Goal: Check status: Check status

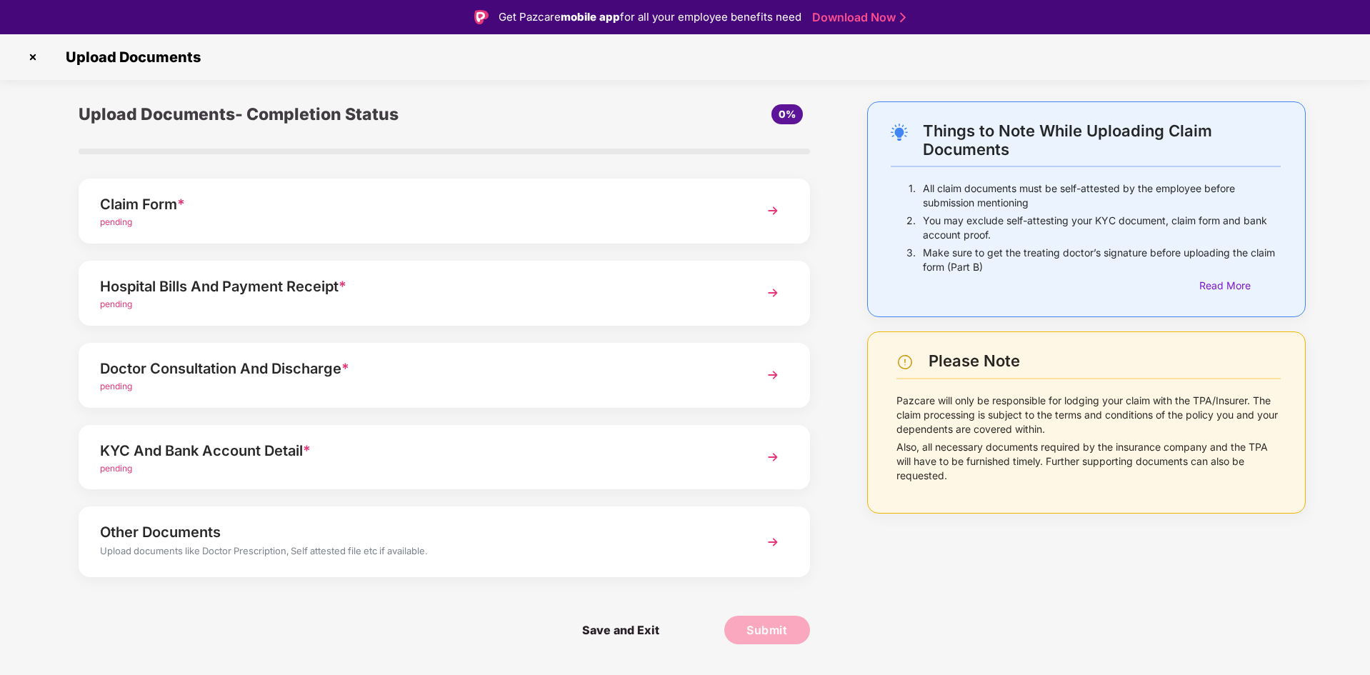
click at [35, 52] on img at bounding box center [32, 57] width 23 height 23
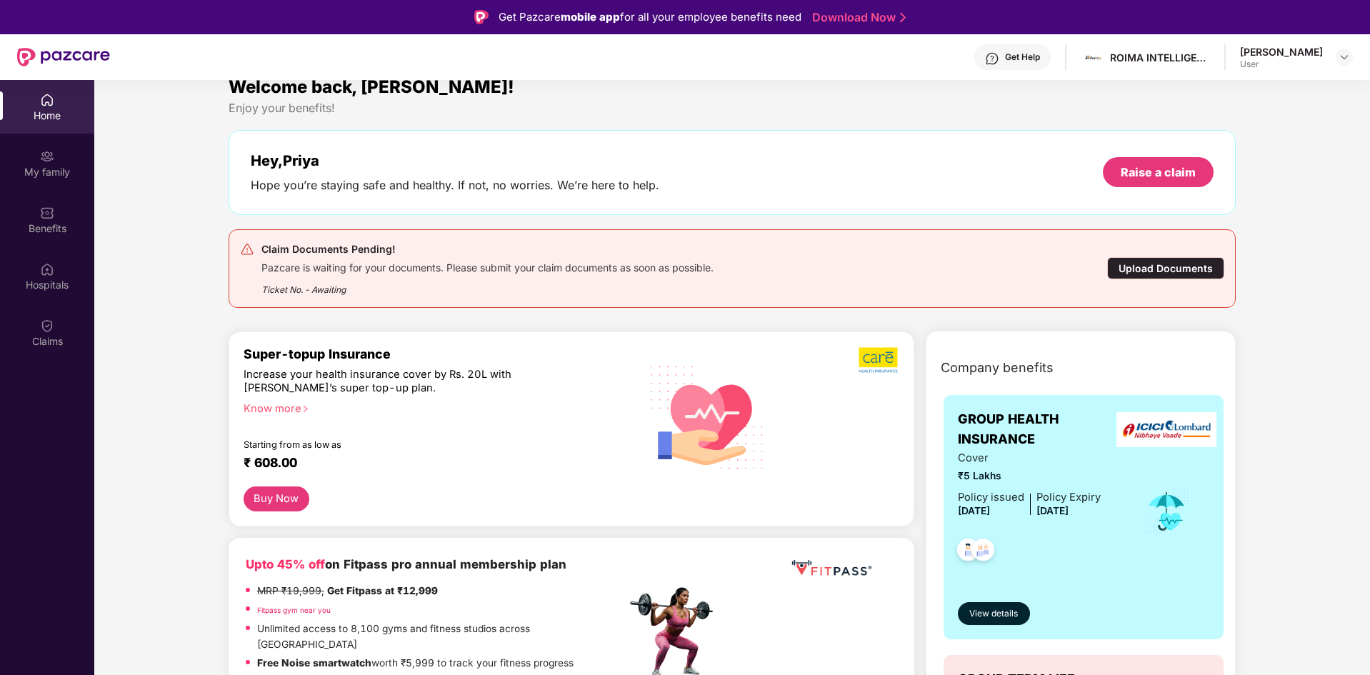
scroll to position [17, 0]
click at [36, 148] on div "My family" at bounding box center [47, 163] width 94 height 54
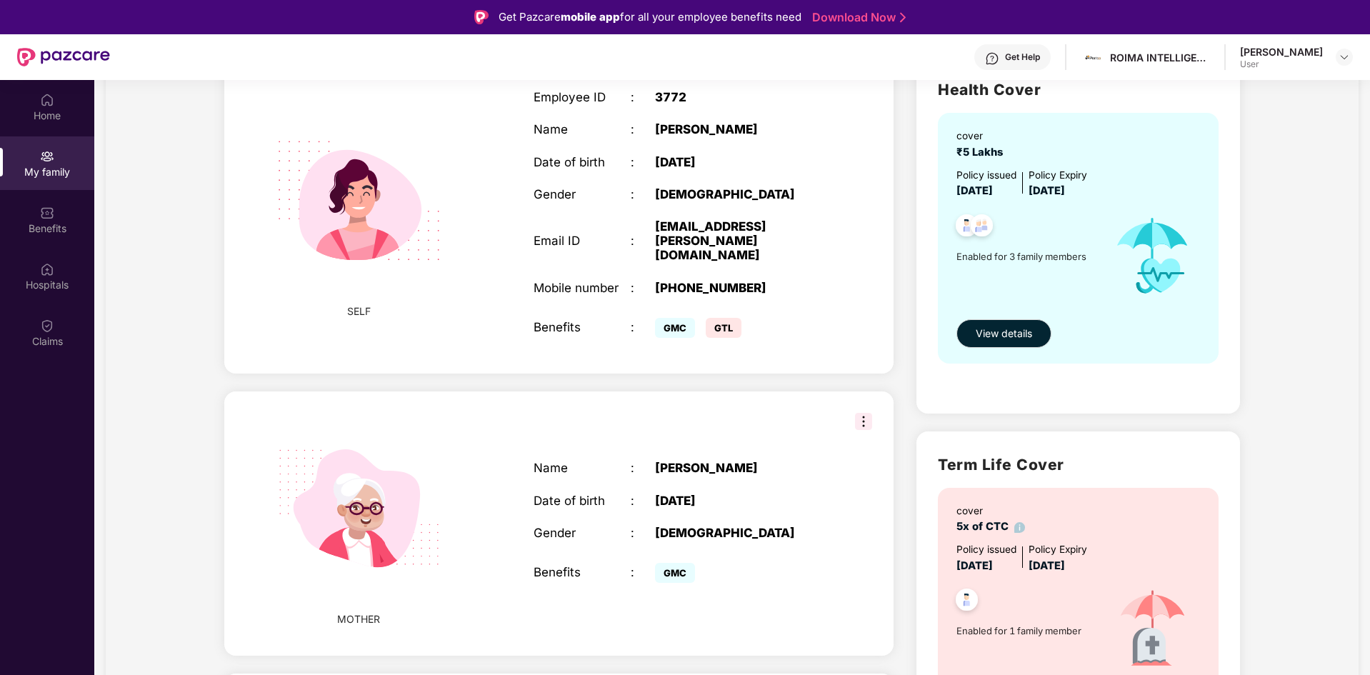
scroll to position [0, 0]
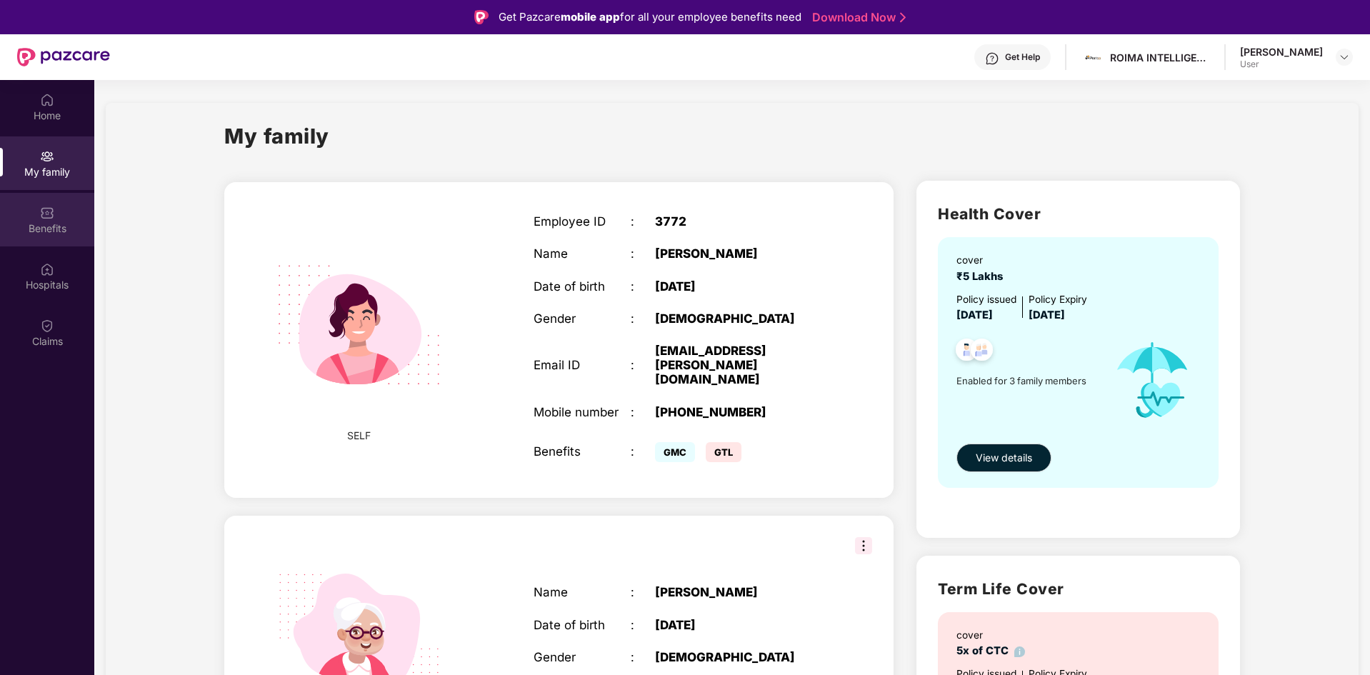
click at [49, 229] on div "Benefits" at bounding box center [47, 228] width 94 height 14
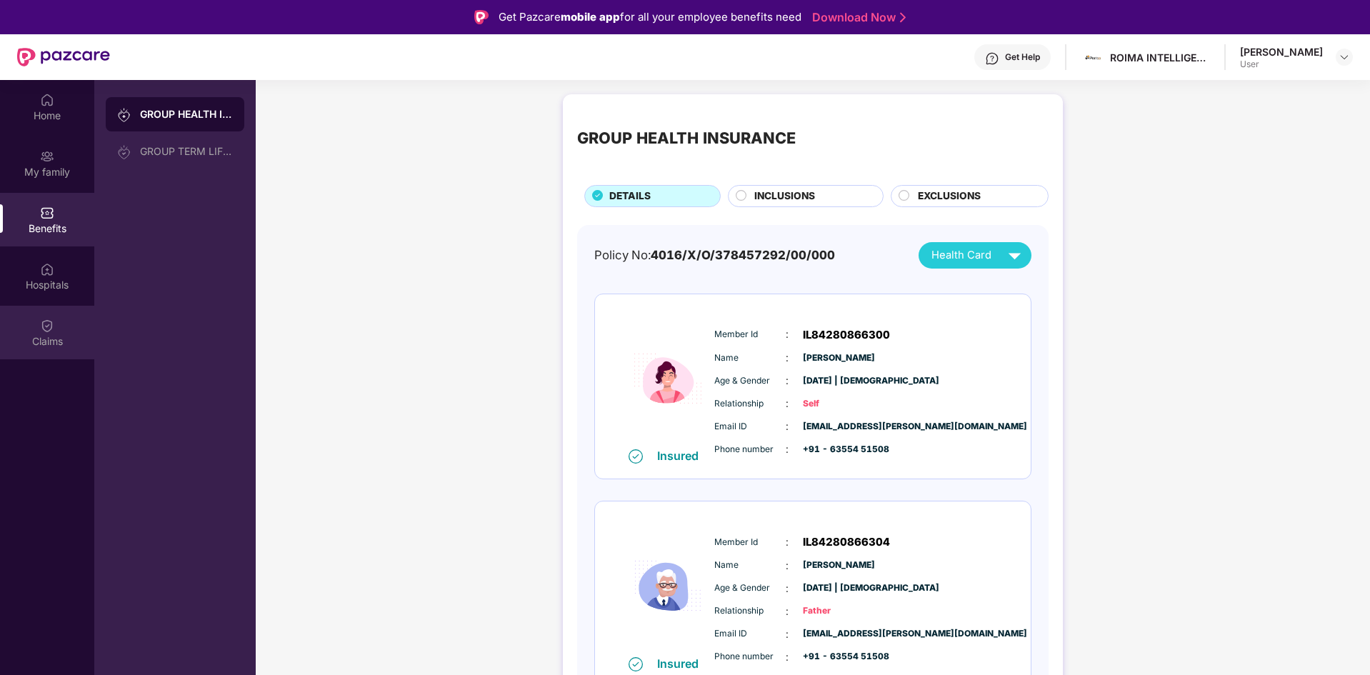
click at [47, 334] on div "Claims" at bounding box center [47, 341] width 94 height 14
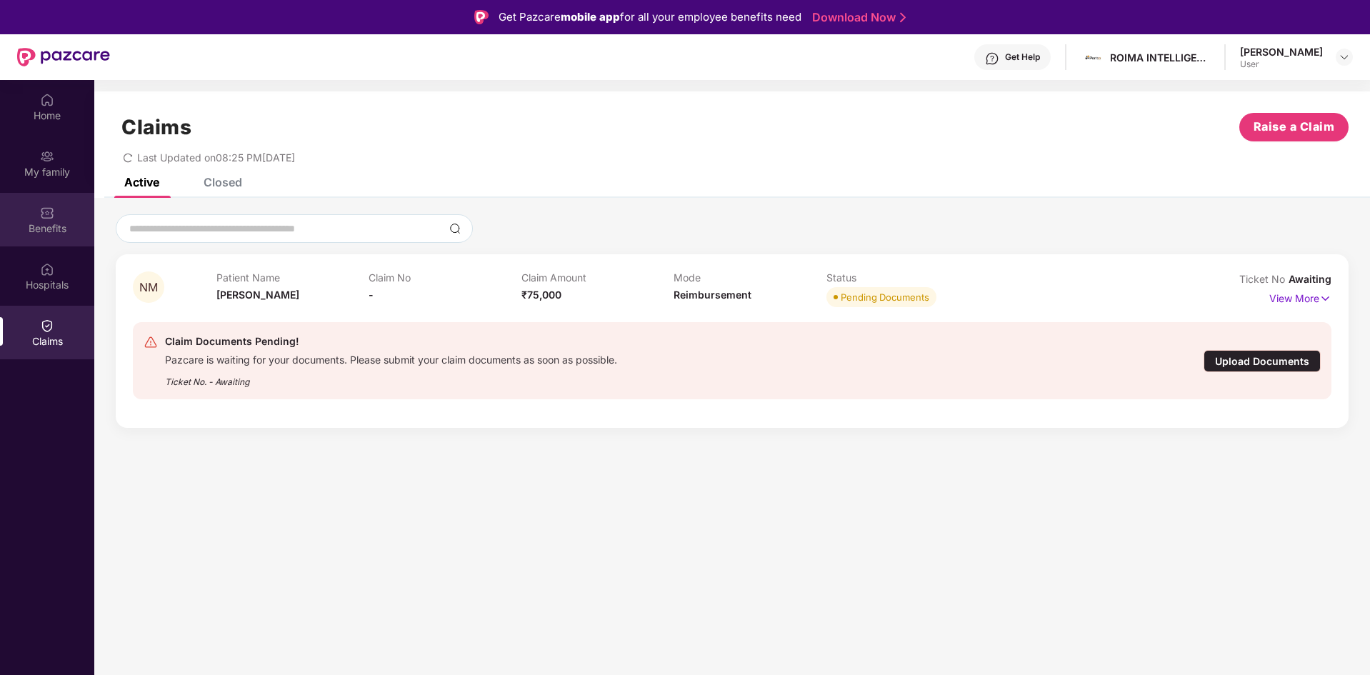
click at [55, 207] on div "Benefits" at bounding box center [47, 220] width 94 height 54
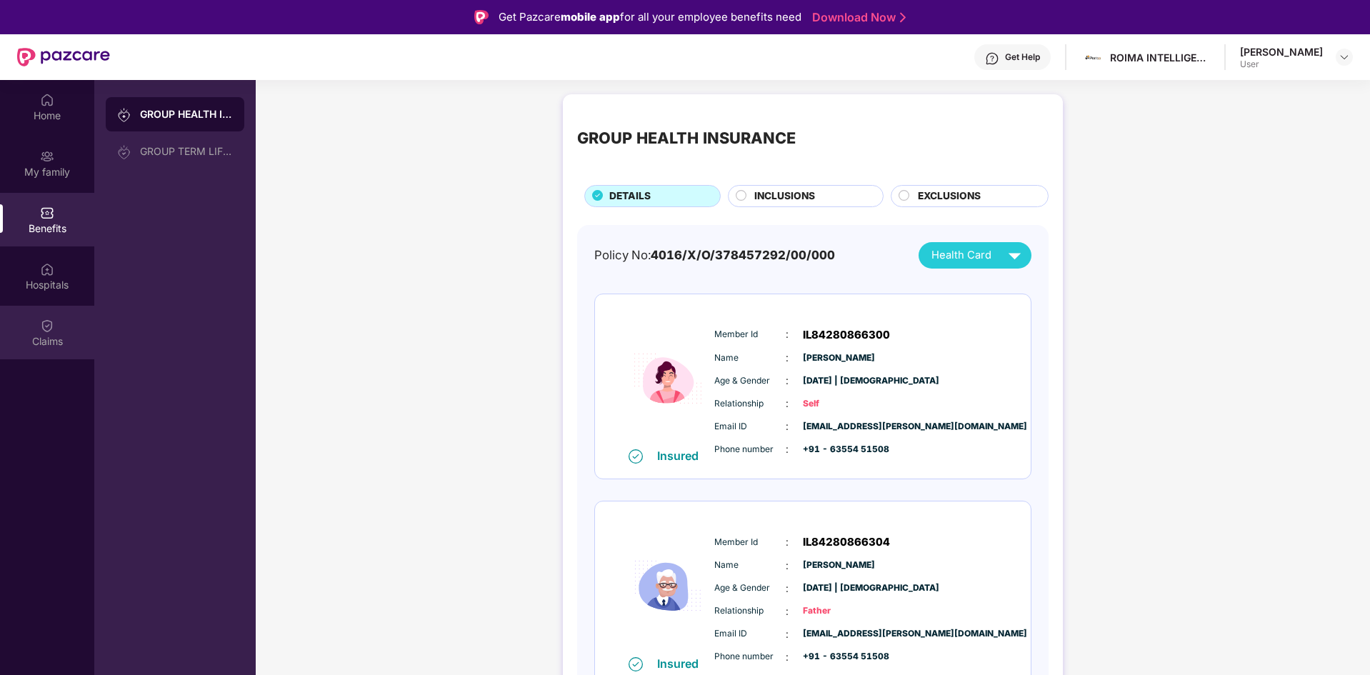
click at [65, 333] on div "Claims" at bounding box center [47, 333] width 94 height 54
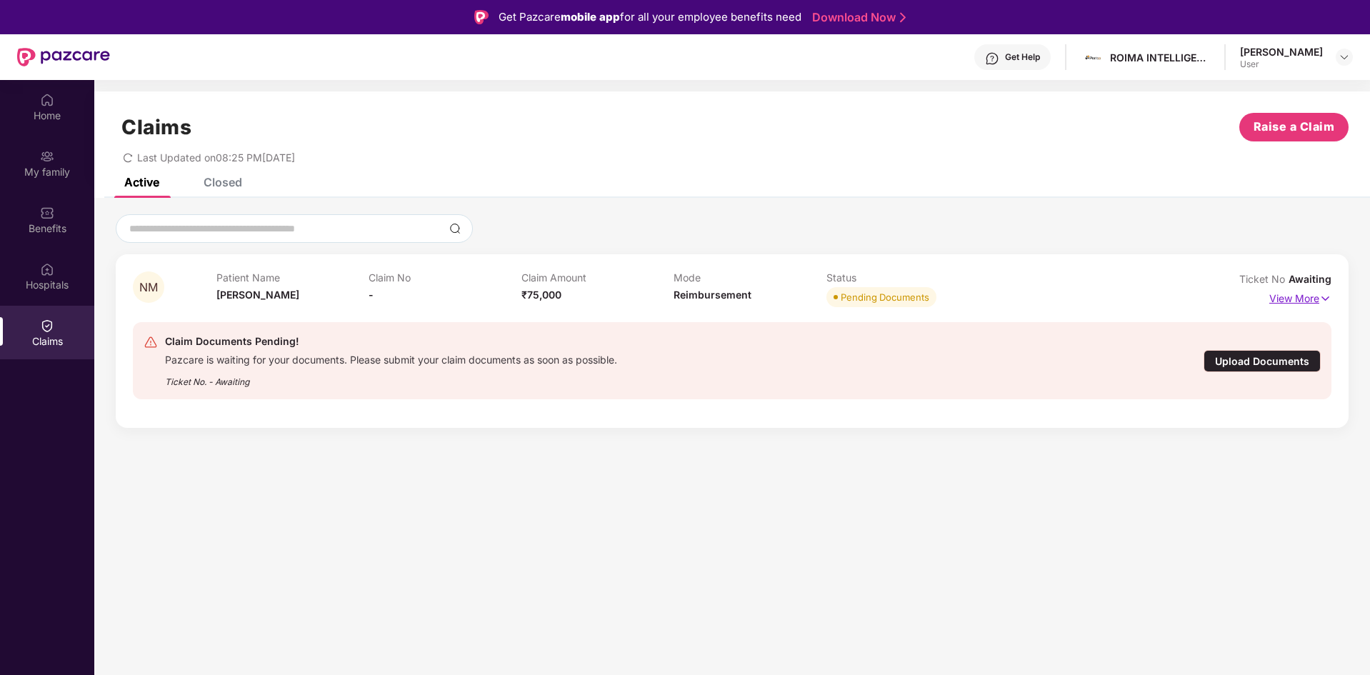
click at [1322, 300] on img at bounding box center [1325, 299] width 12 height 16
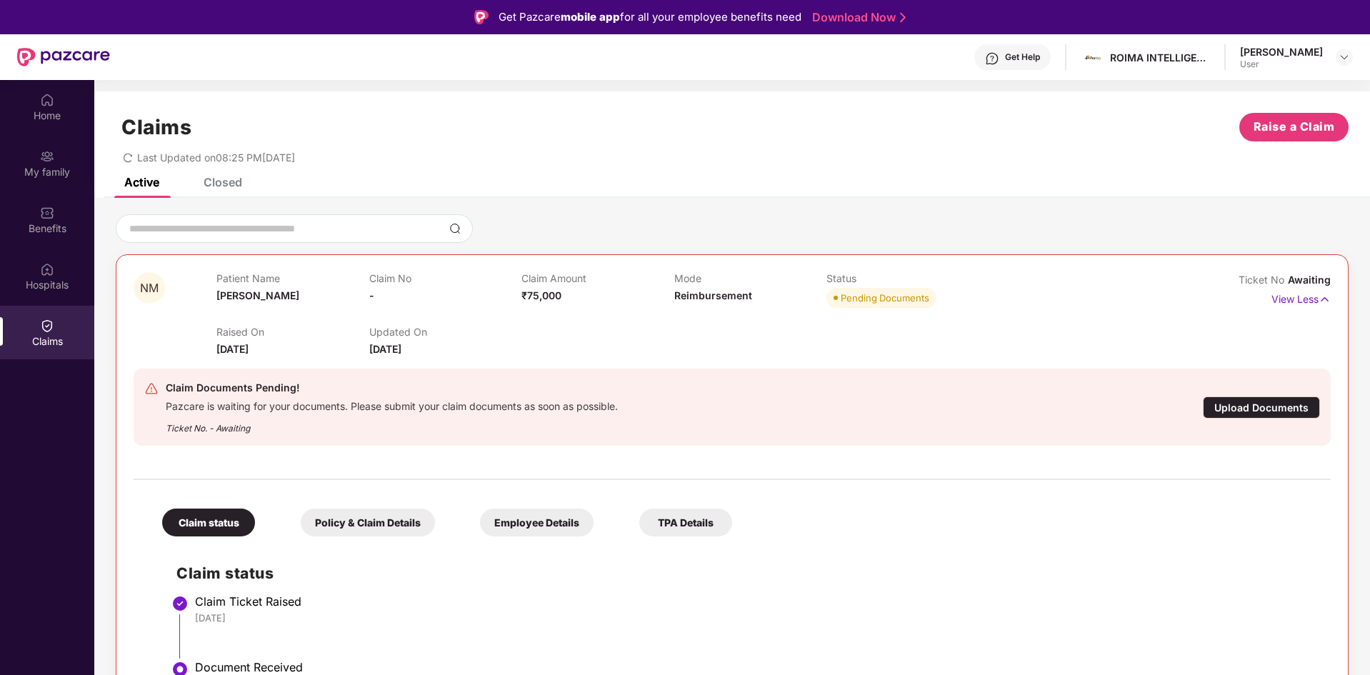
click at [1297, 276] on span "Awaiting" at bounding box center [1309, 280] width 43 height 12
click at [221, 179] on div "Closed" at bounding box center [223, 182] width 39 height 14
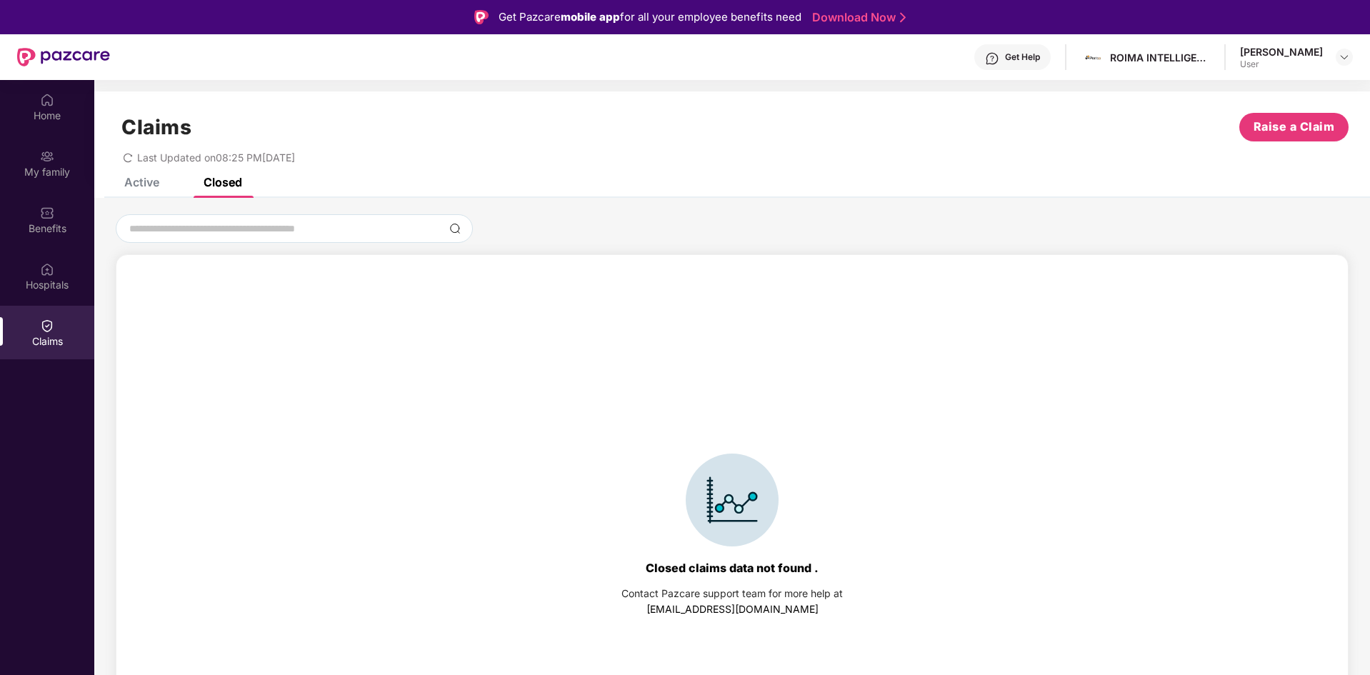
click at [143, 179] on div "Active" at bounding box center [141, 182] width 35 height 14
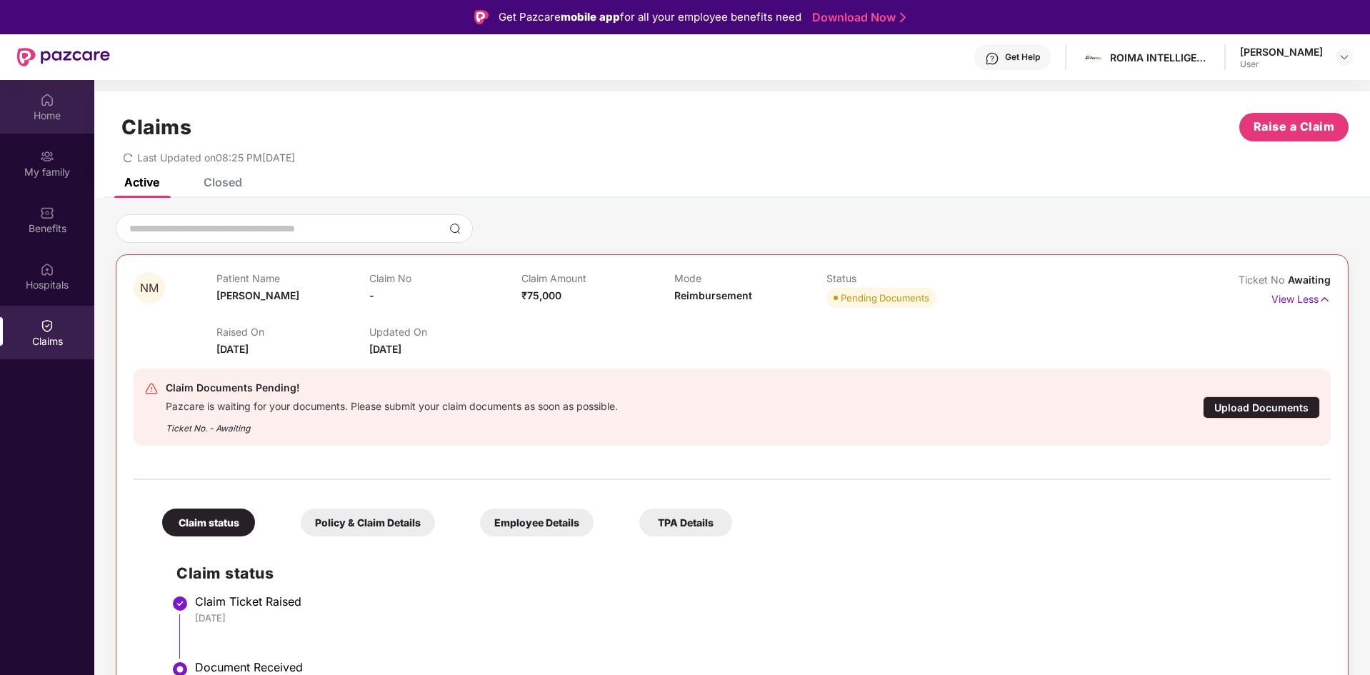
click at [52, 122] on div "Home" at bounding box center [47, 116] width 94 height 14
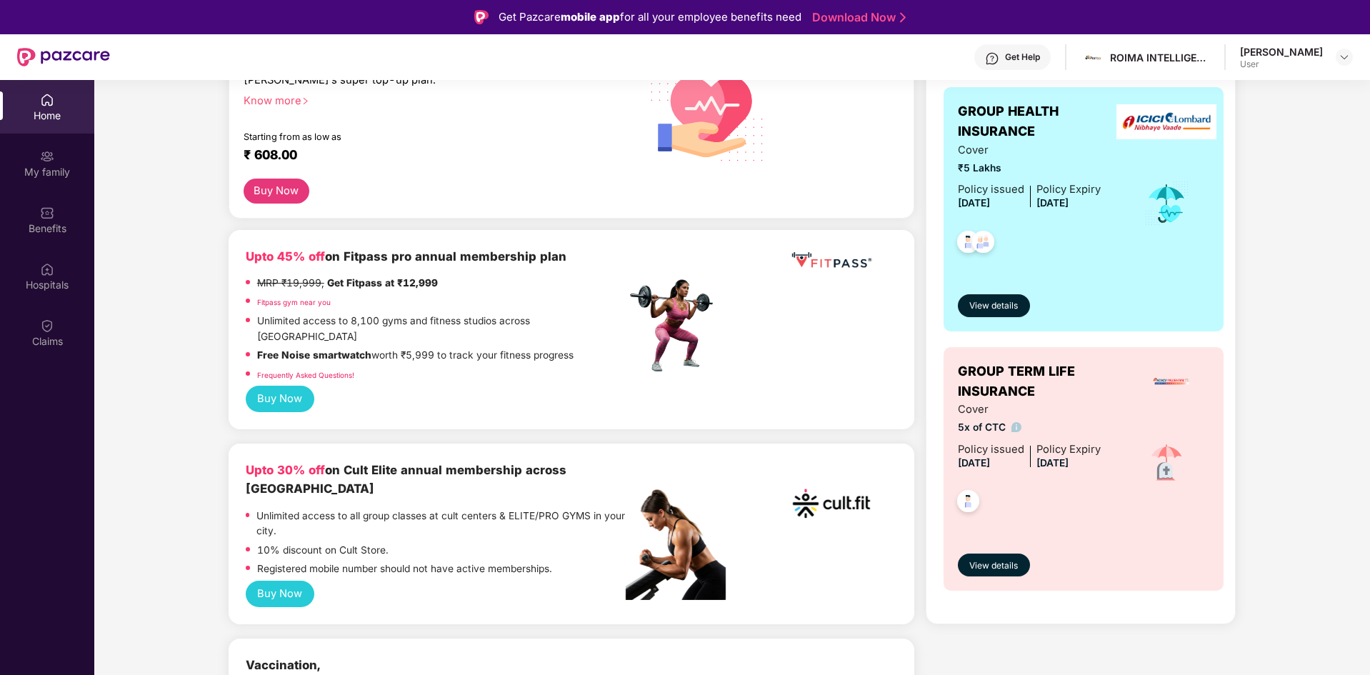
scroll to position [325, 0]
click at [1061, 237] on div at bounding box center [1029, 240] width 143 height 53
click at [1004, 297] on button "View details" at bounding box center [994, 306] width 72 height 23
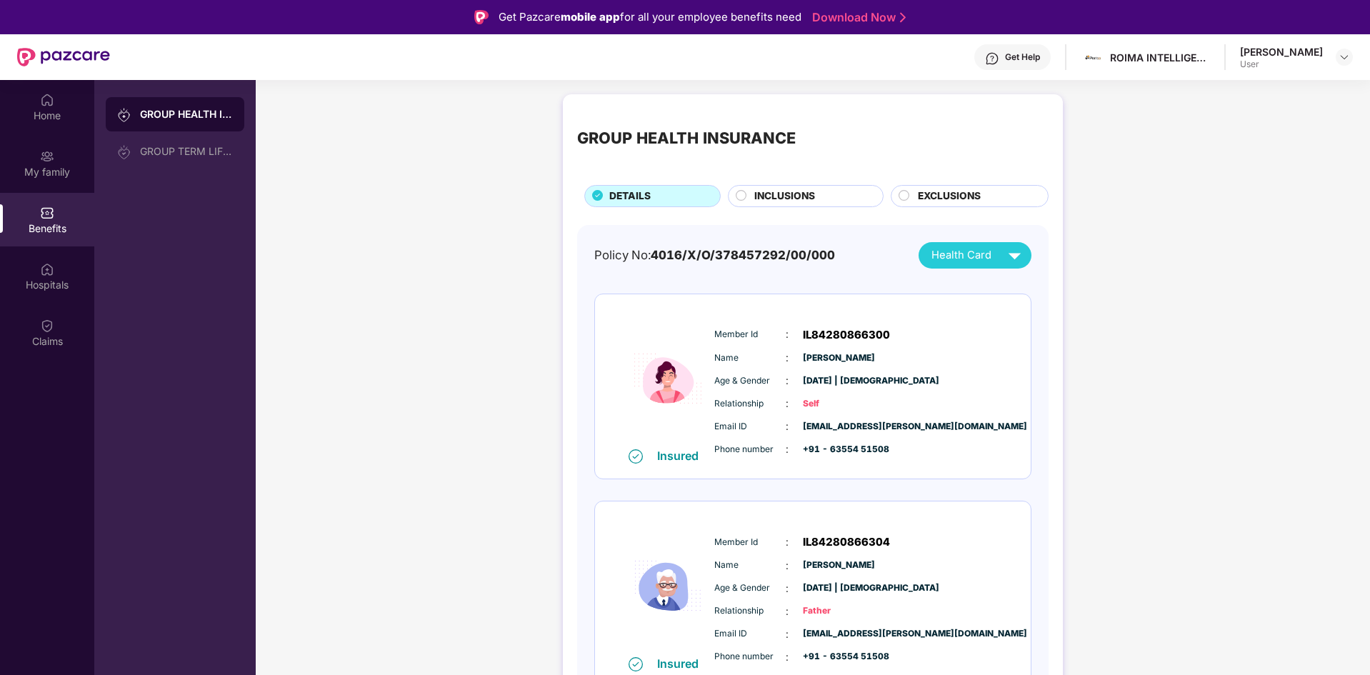
click at [776, 192] on span "INCLUSIONS" at bounding box center [784, 197] width 61 height 16
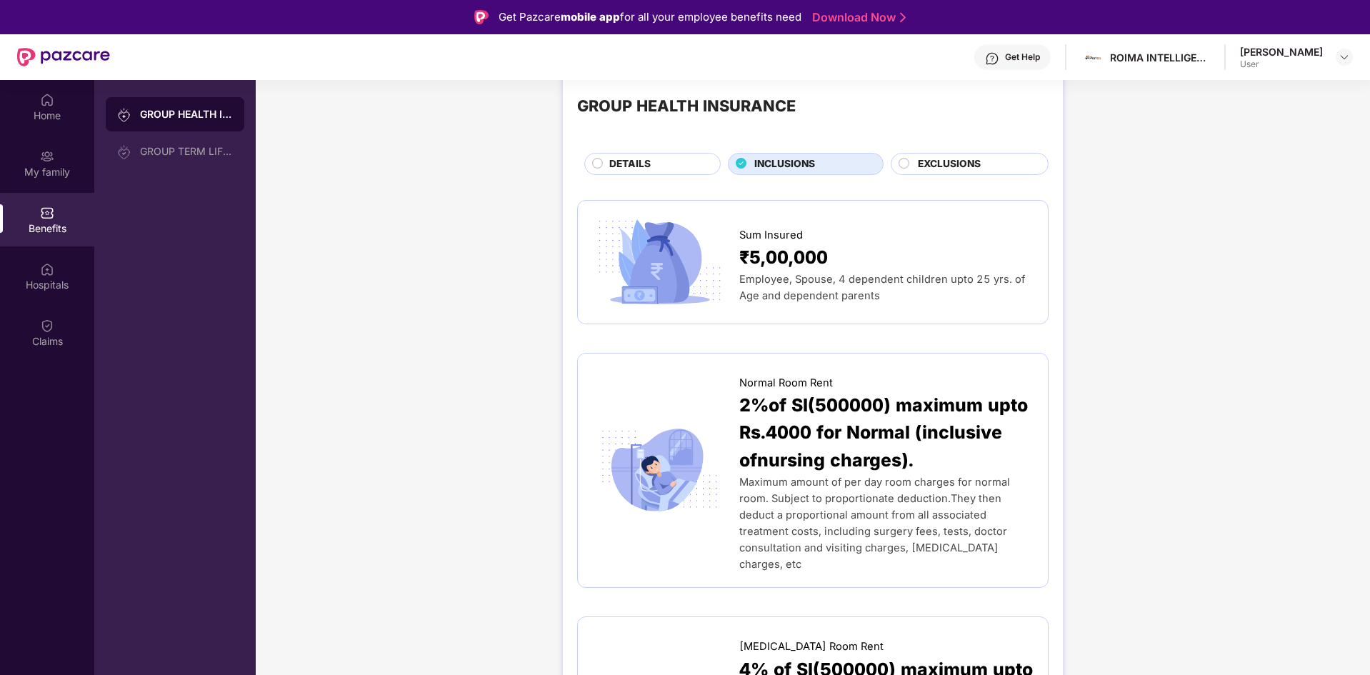
scroll to position [24, 0]
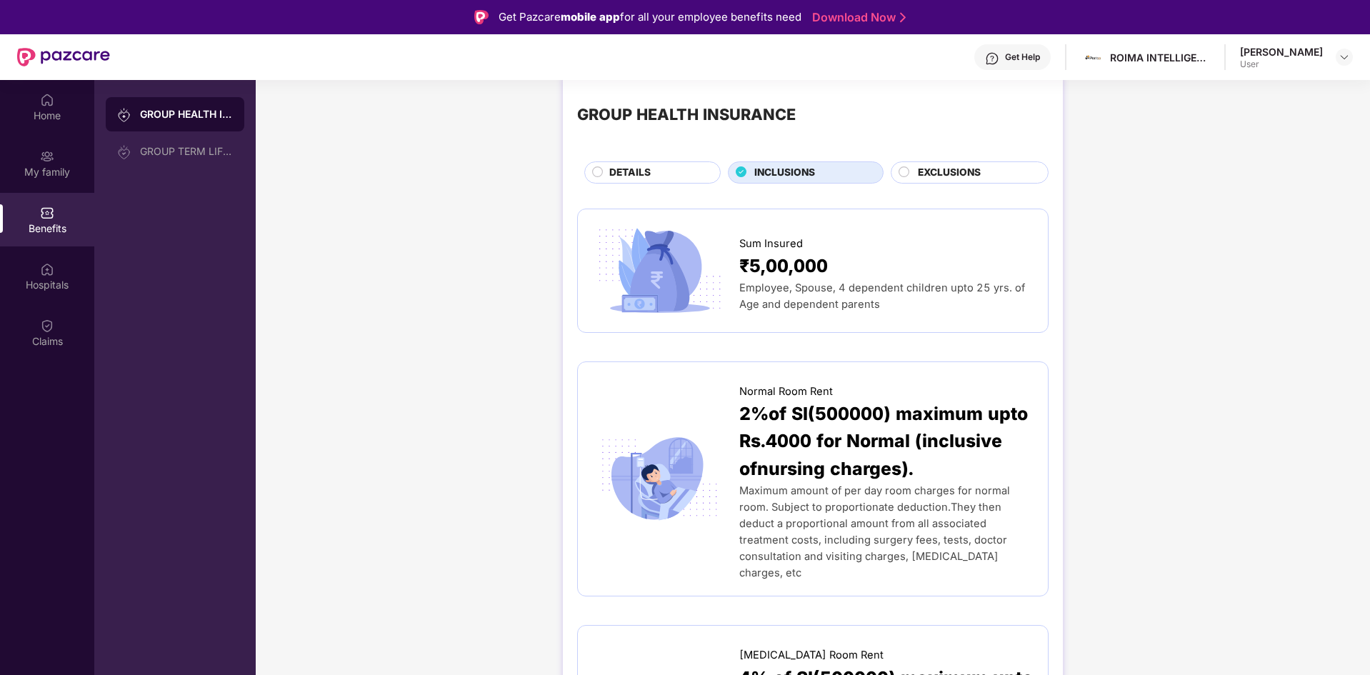
click at [977, 176] on span "EXCLUSIONS" at bounding box center [949, 173] width 63 height 16
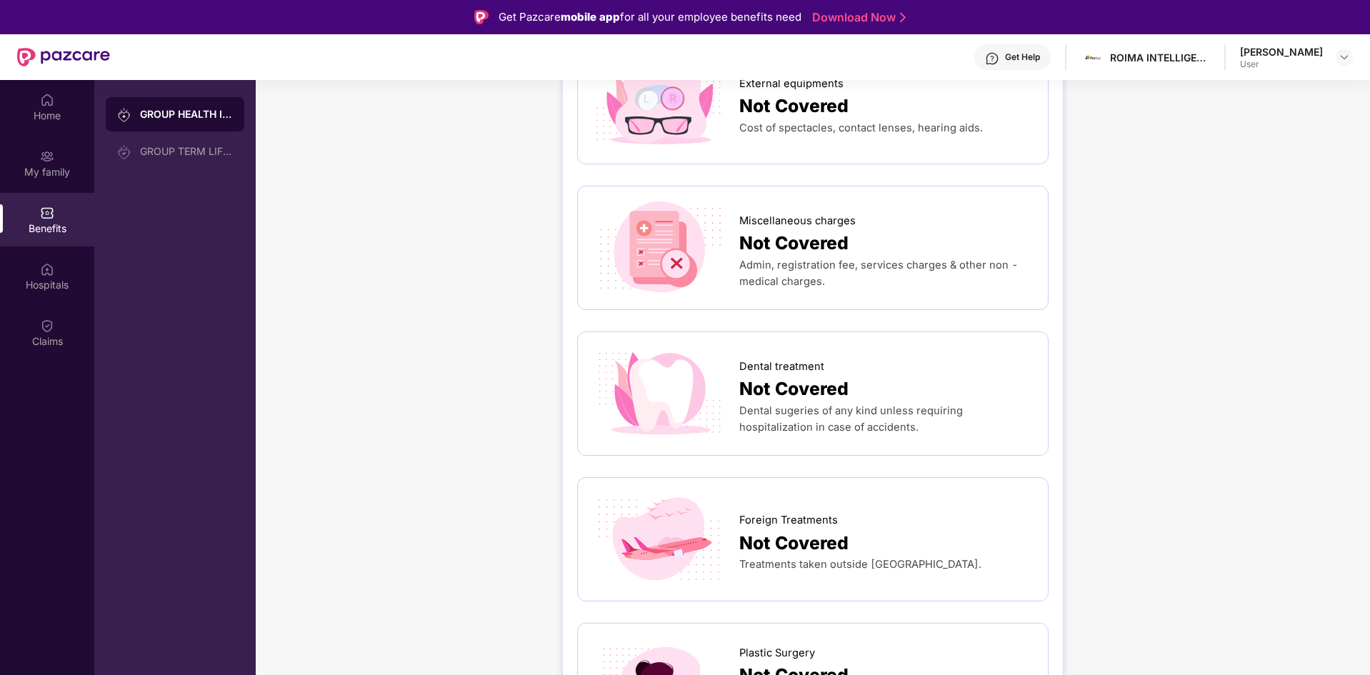
scroll to position [338, 0]
click at [51, 271] on img at bounding box center [47, 269] width 14 height 14
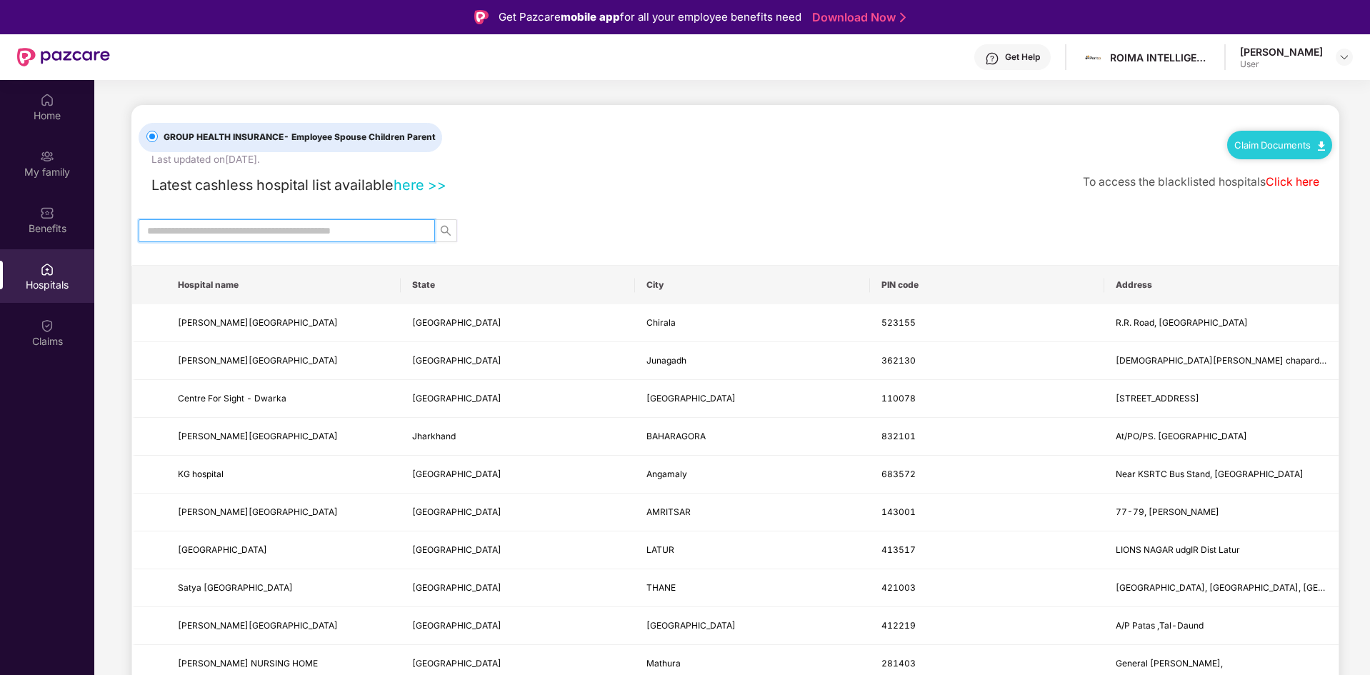
click at [219, 230] on input "text" at bounding box center [281, 231] width 268 height 16
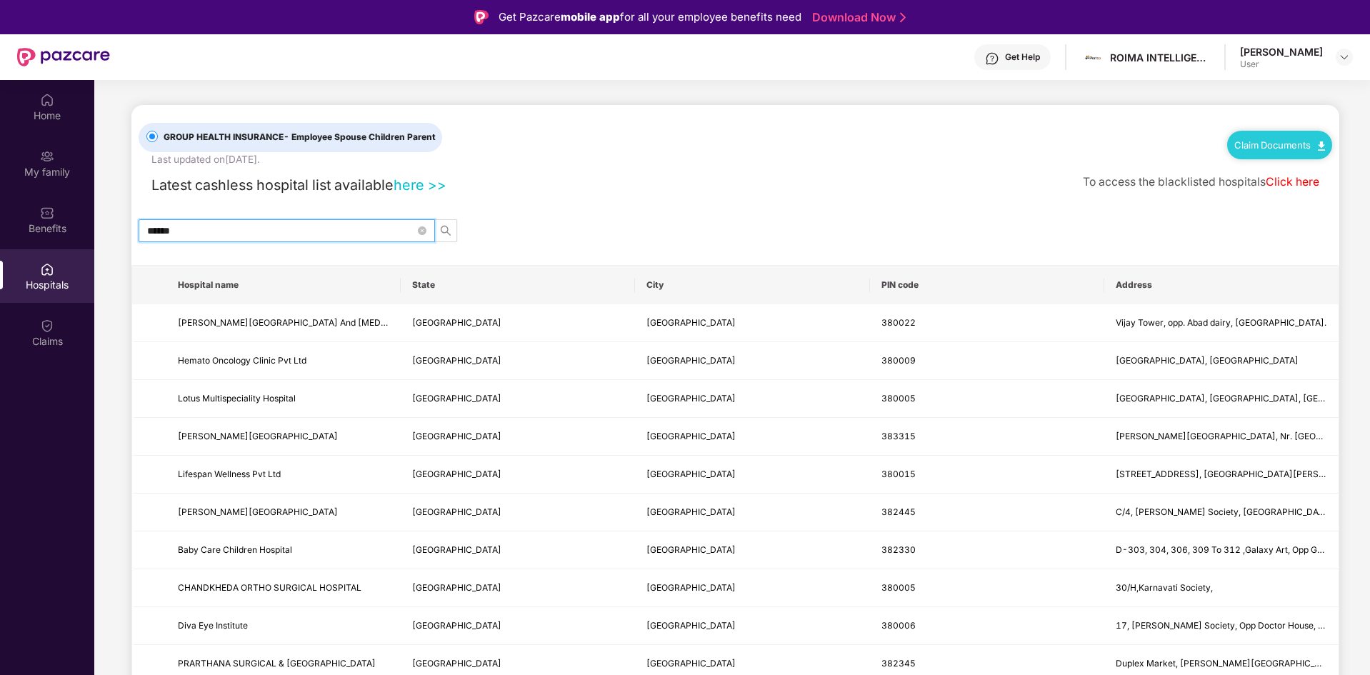
click at [252, 221] on span "******" at bounding box center [287, 230] width 296 height 23
click at [253, 226] on input "******" at bounding box center [281, 231] width 268 height 16
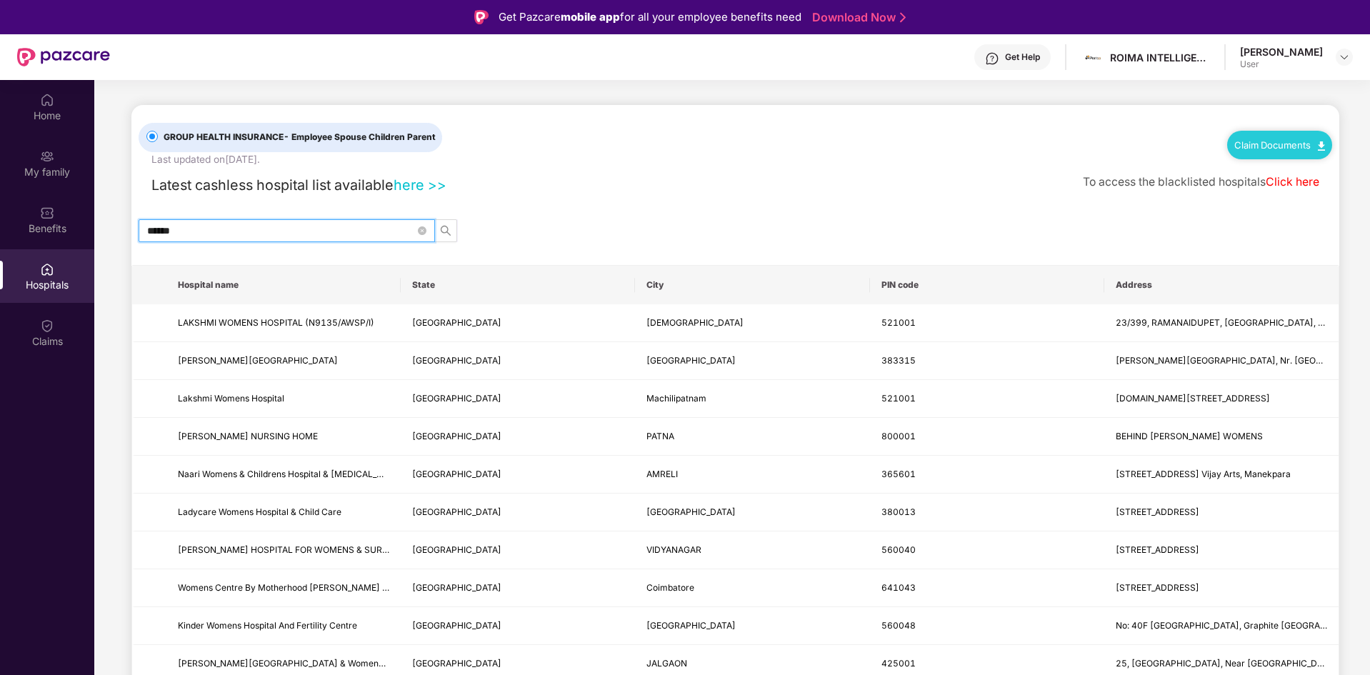
type input "******"
click at [424, 284] on th "State" at bounding box center [518, 285] width 234 height 39
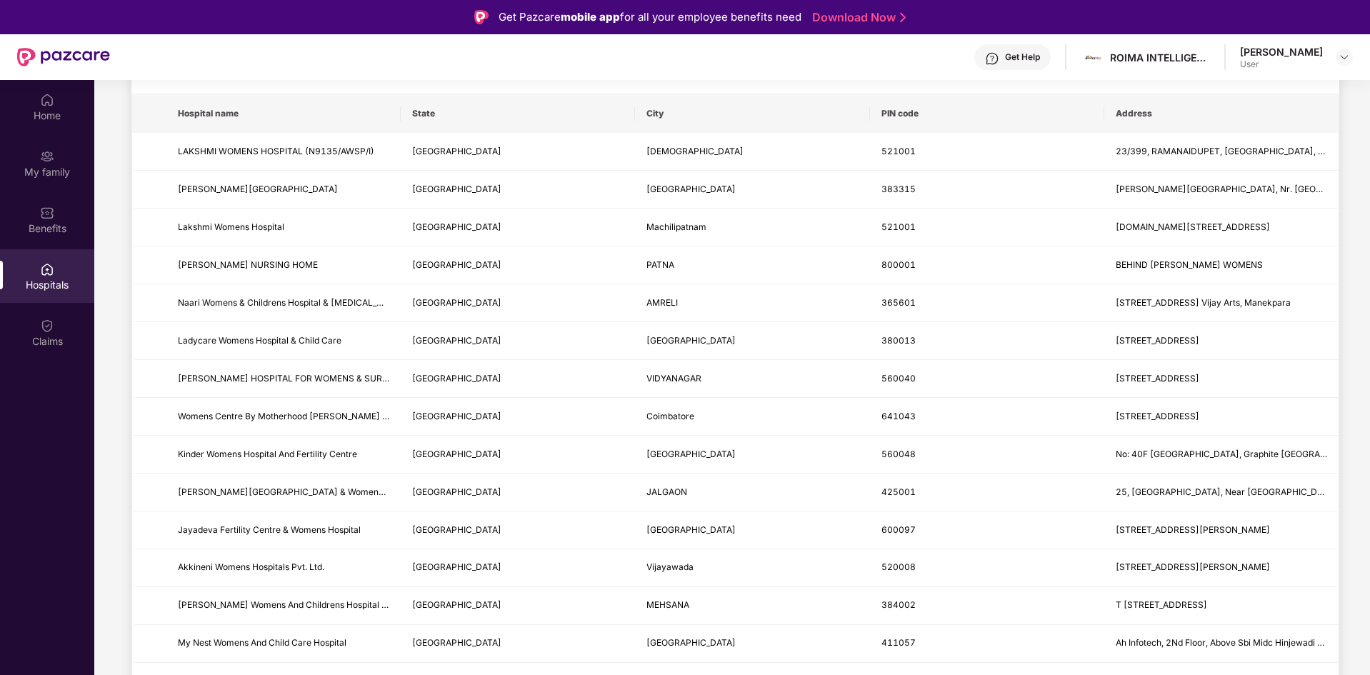
scroll to position [81, 0]
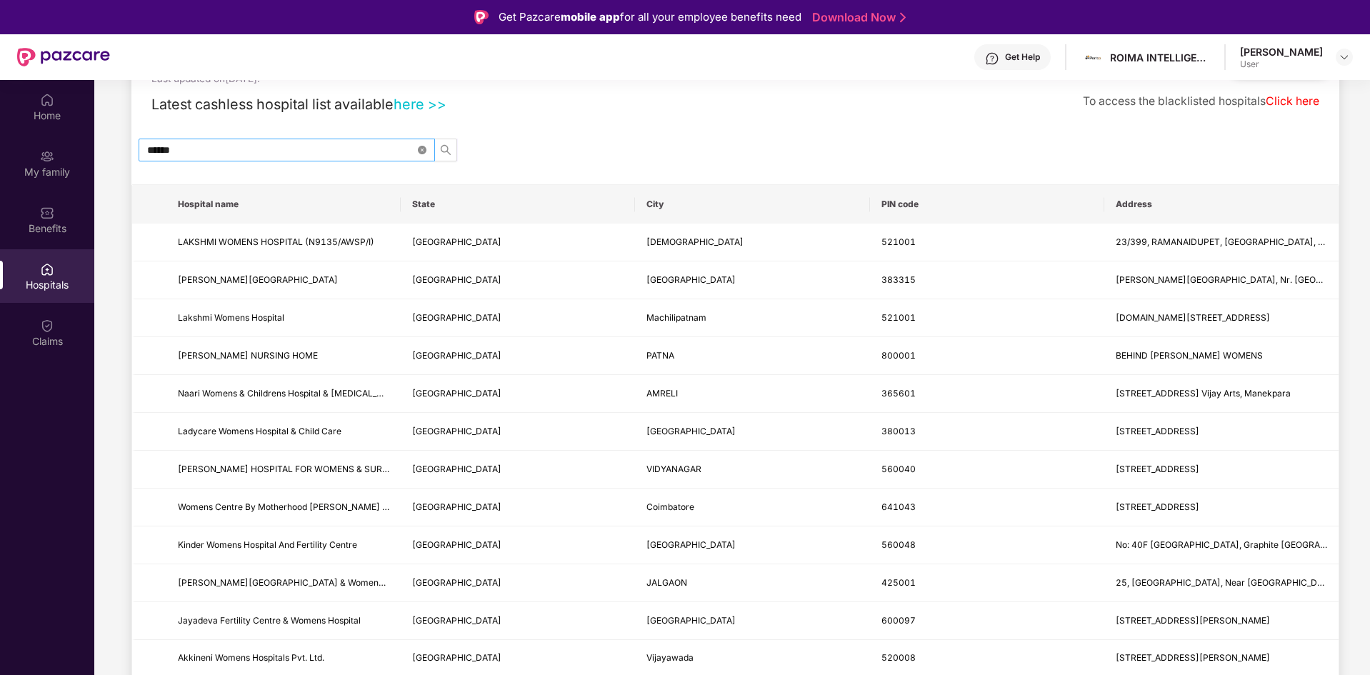
click at [418, 154] on icon "close-circle" at bounding box center [422, 150] width 9 height 9
click at [367, 150] on input "text" at bounding box center [281, 150] width 268 height 16
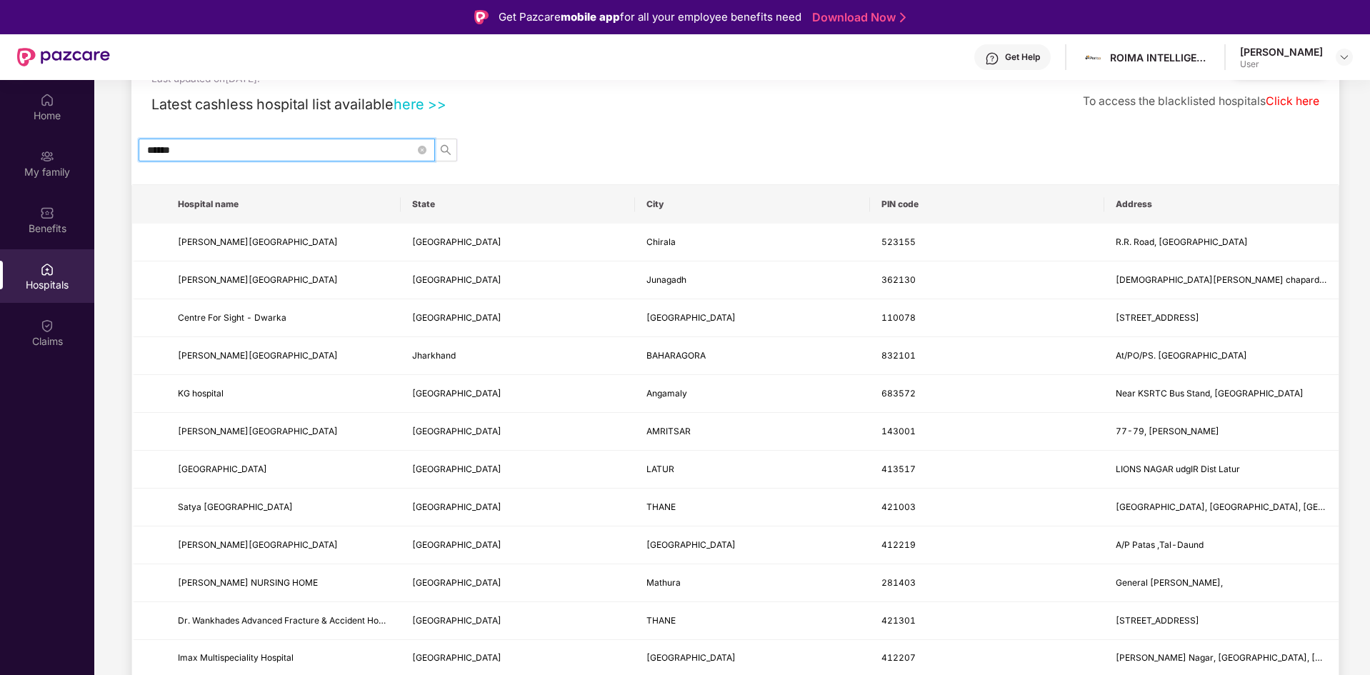
type input "******"
click at [329, 149] on input "******" at bounding box center [281, 150] width 268 height 16
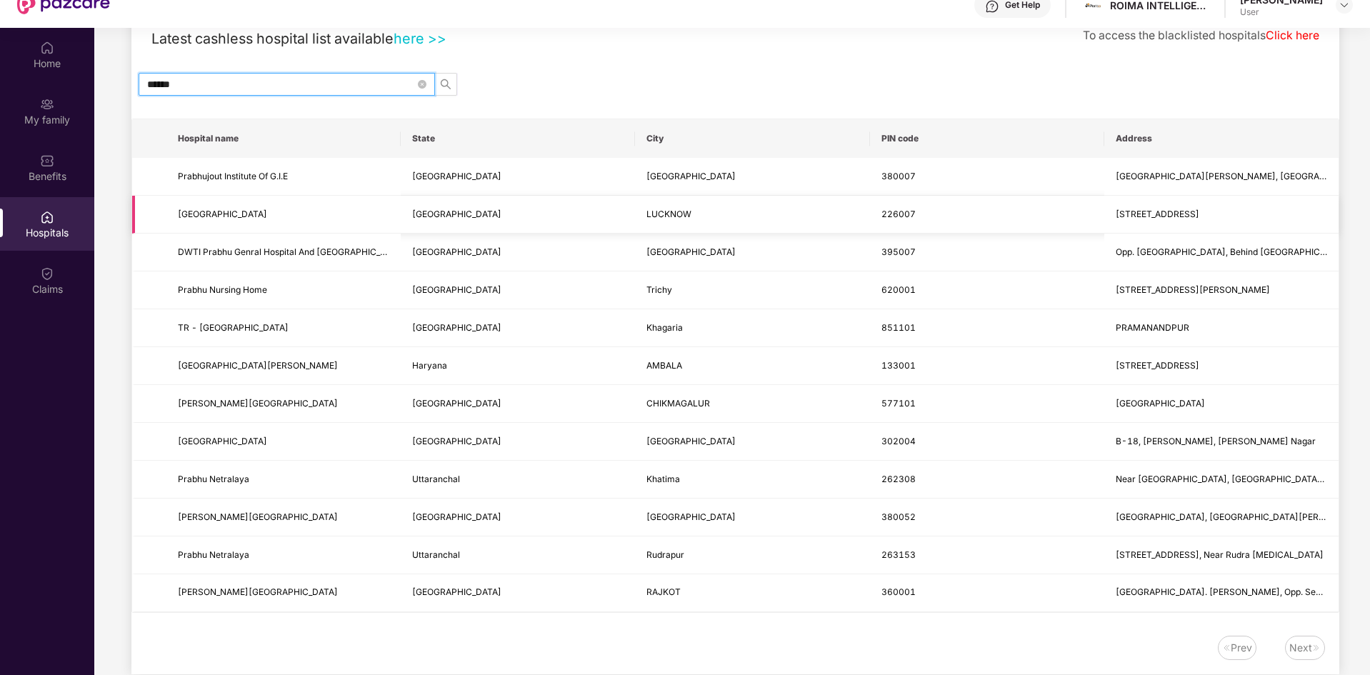
scroll to position [0, 0]
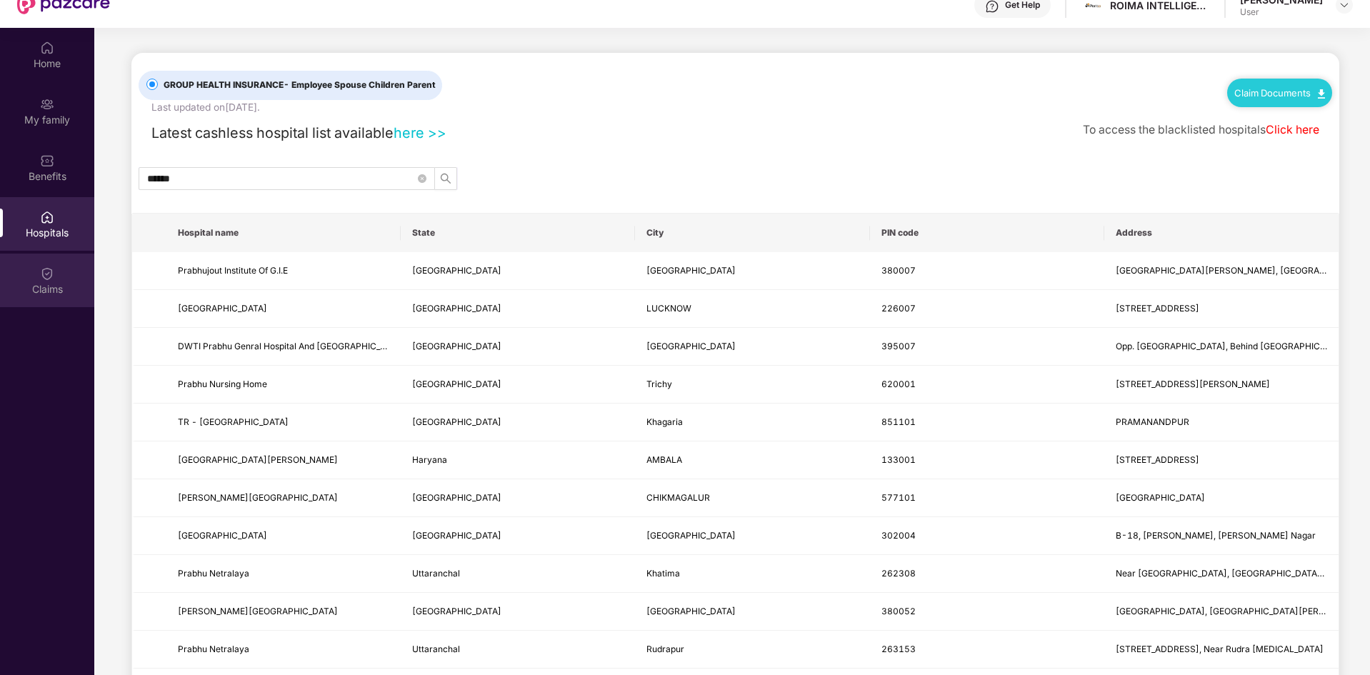
click at [56, 279] on div "Claims" at bounding box center [47, 281] width 94 height 54
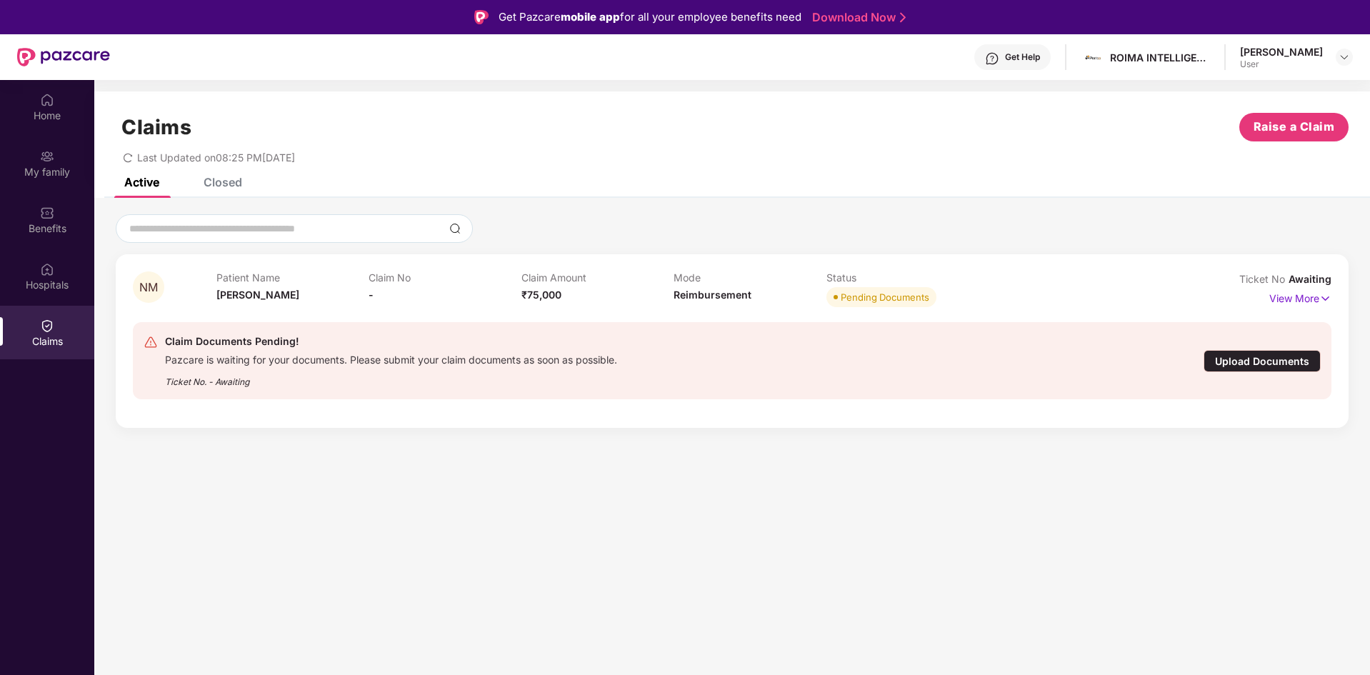
click at [1030, 49] on div "Get Help" at bounding box center [1012, 57] width 76 height 26
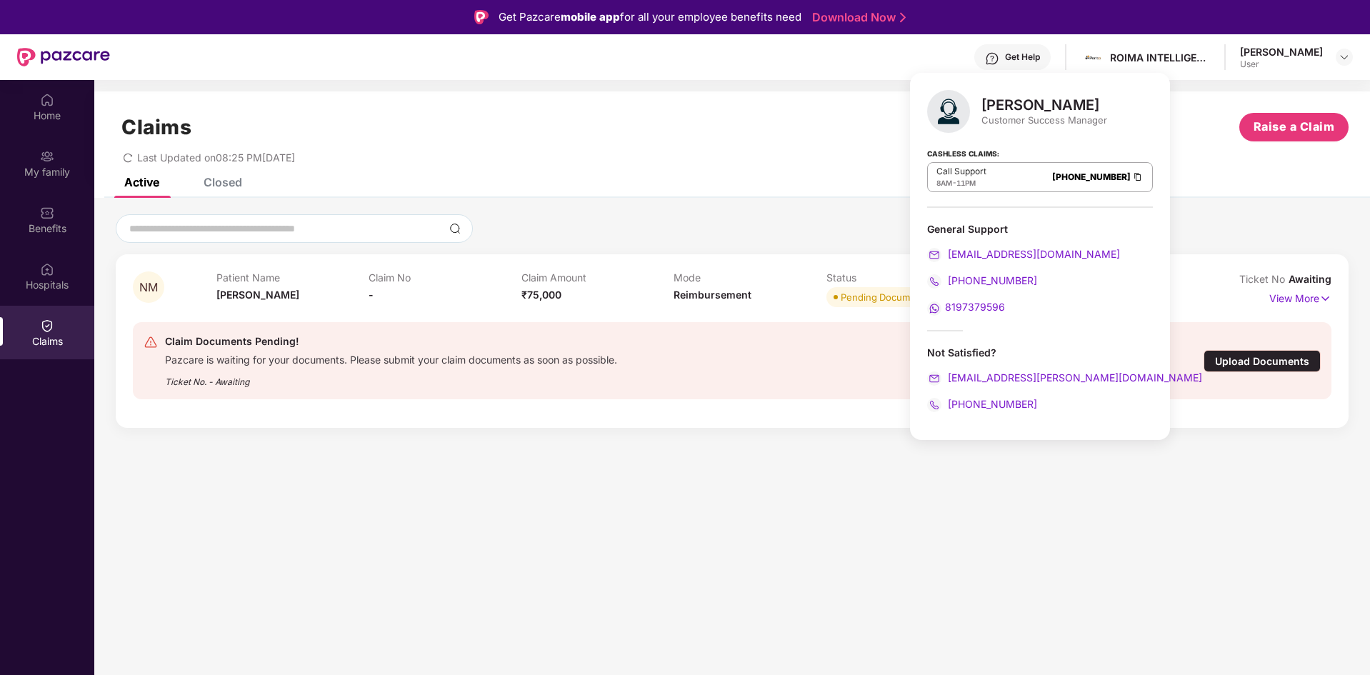
click at [619, 102] on div "Claims Raise a Claim Last Updated on 08:25 PM[DATE]" at bounding box center [732, 134] width 1276 height 86
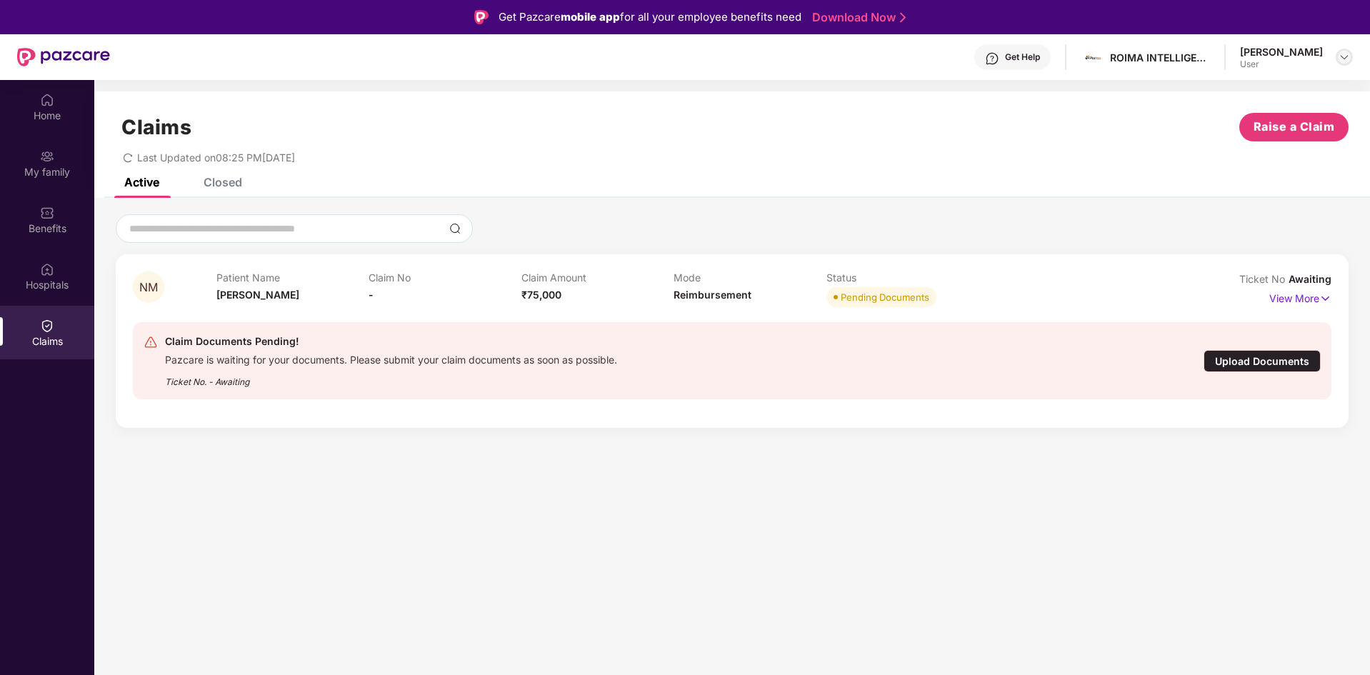
click at [1348, 64] on div at bounding box center [1344, 57] width 17 height 17
click at [66, 95] on div "Home" at bounding box center [47, 107] width 94 height 54
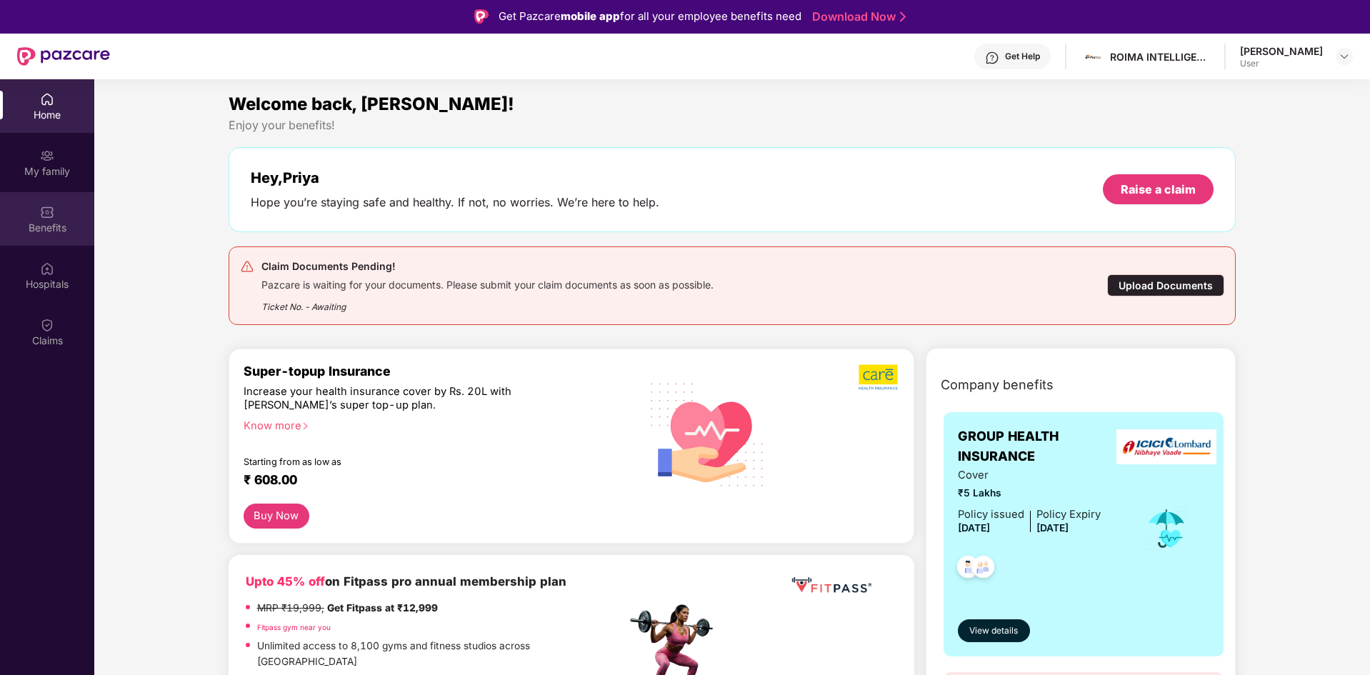
click at [46, 216] on img at bounding box center [47, 212] width 14 height 14
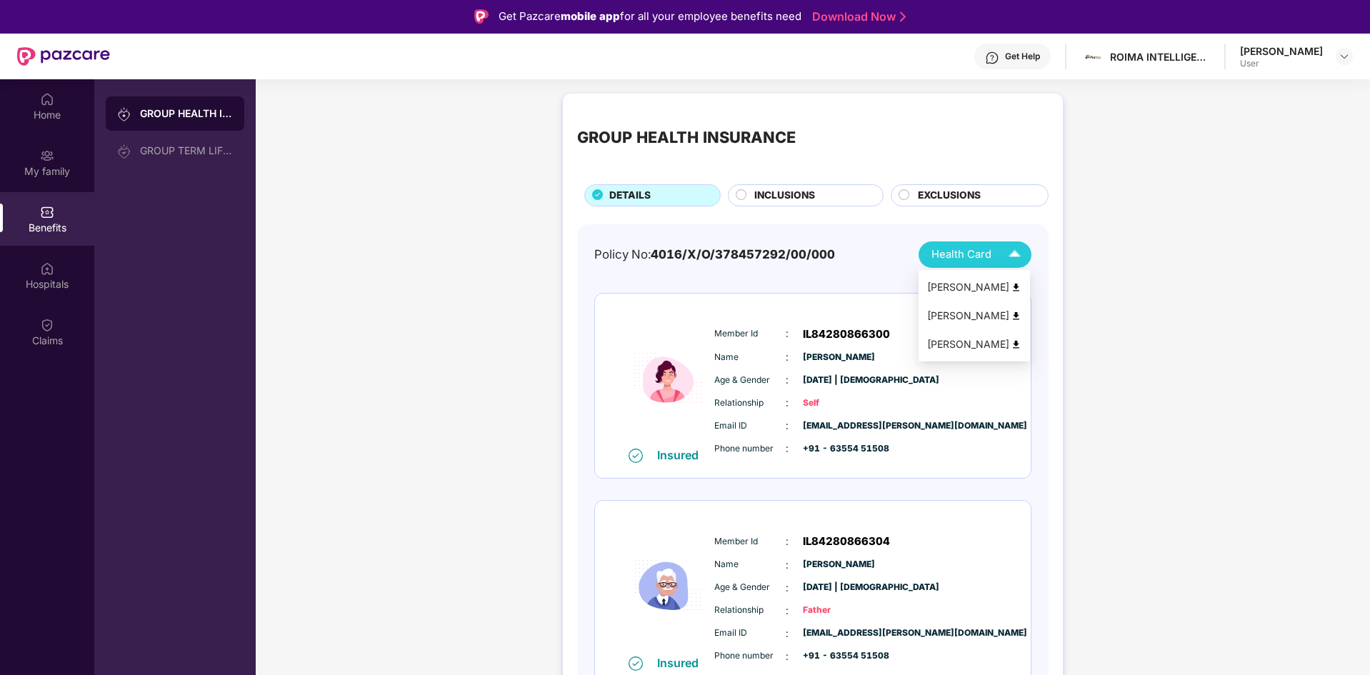
click at [971, 259] on span "Health Card" at bounding box center [961, 254] width 60 height 16
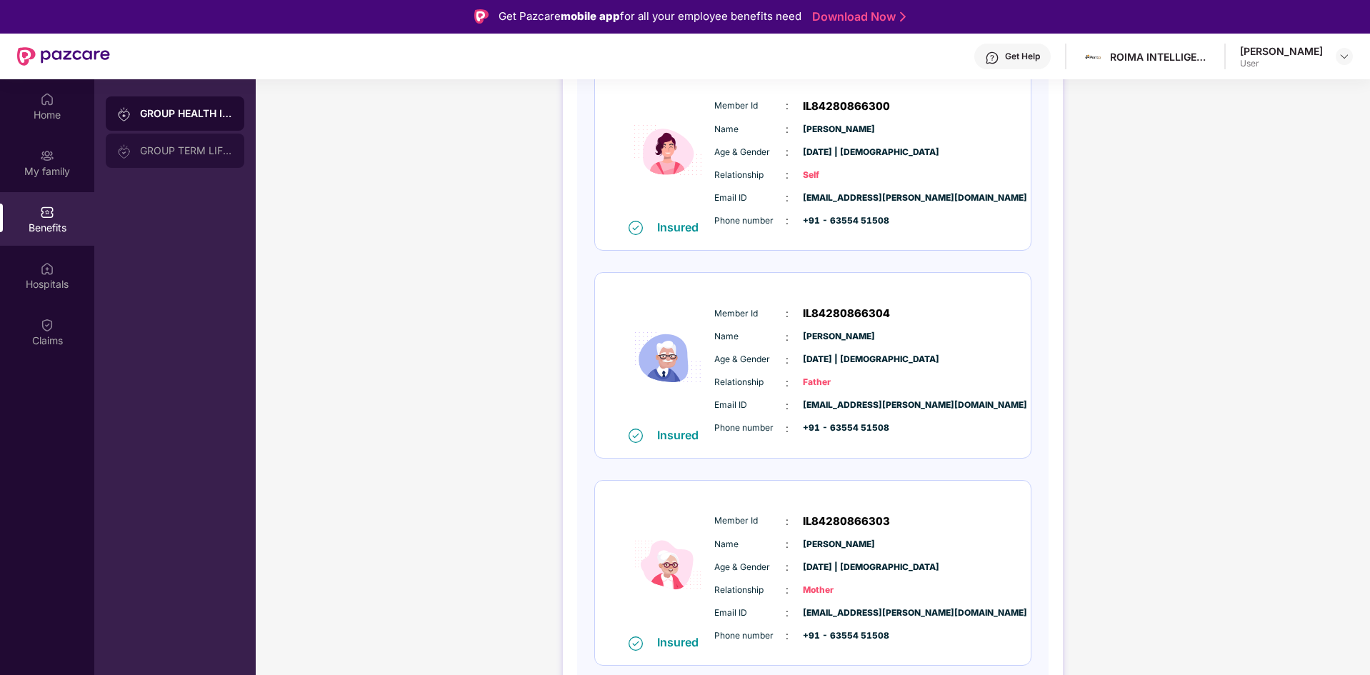
click at [186, 150] on div "GROUP TERM LIFE INSURANCE" at bounding box center [186, 150] width 93 height 11
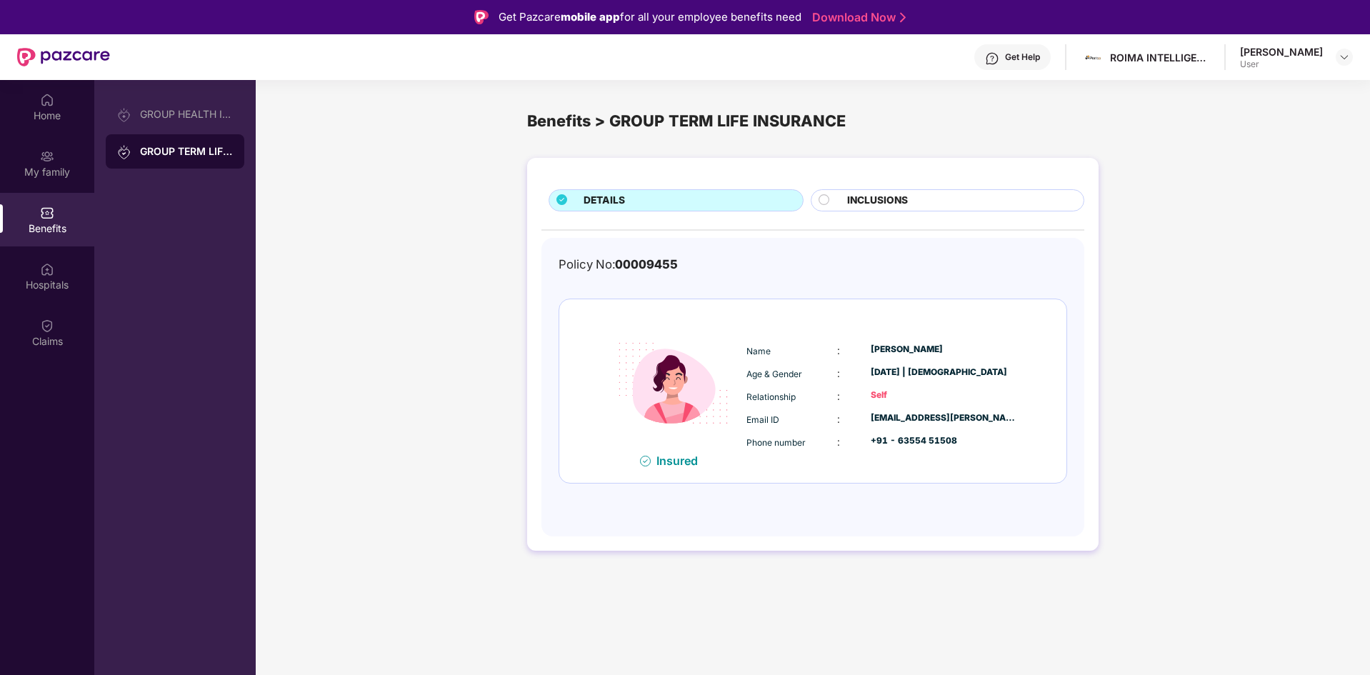
scroll to position [1, 0]
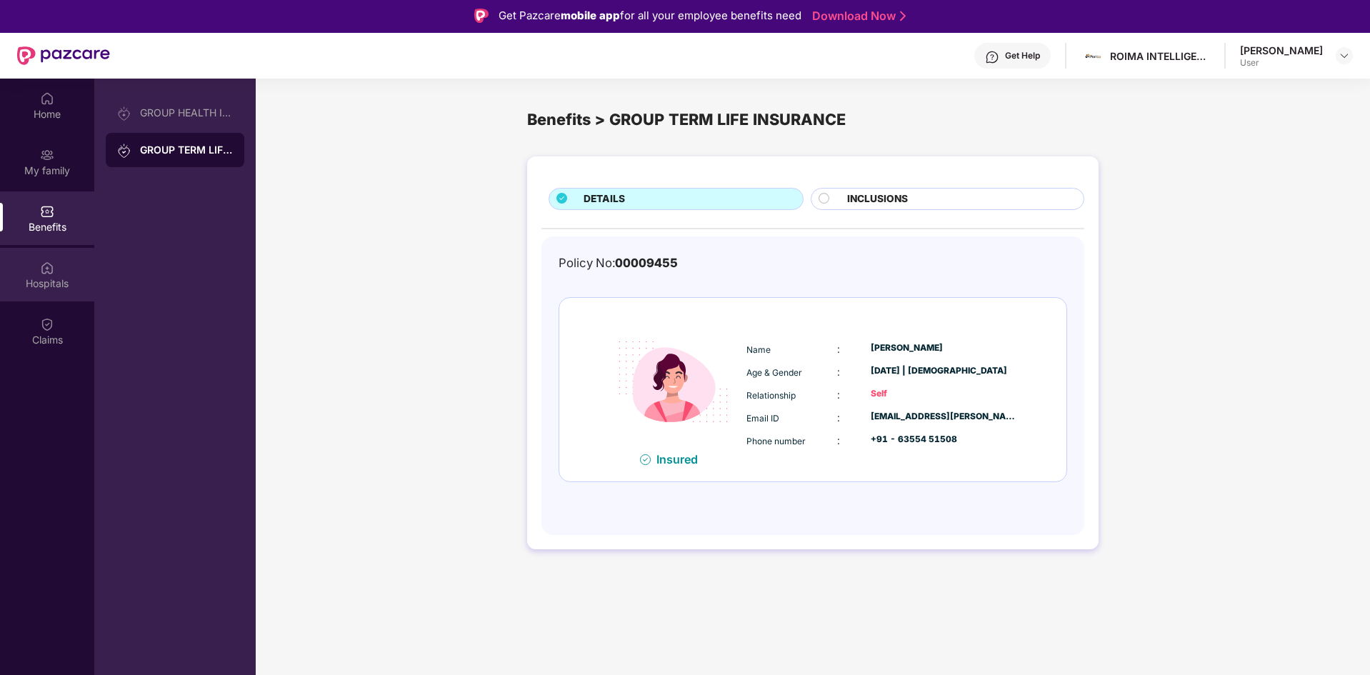
click at [39, 265] on div "Hospitals" at bounding box center [47, 275] width 94 height 54
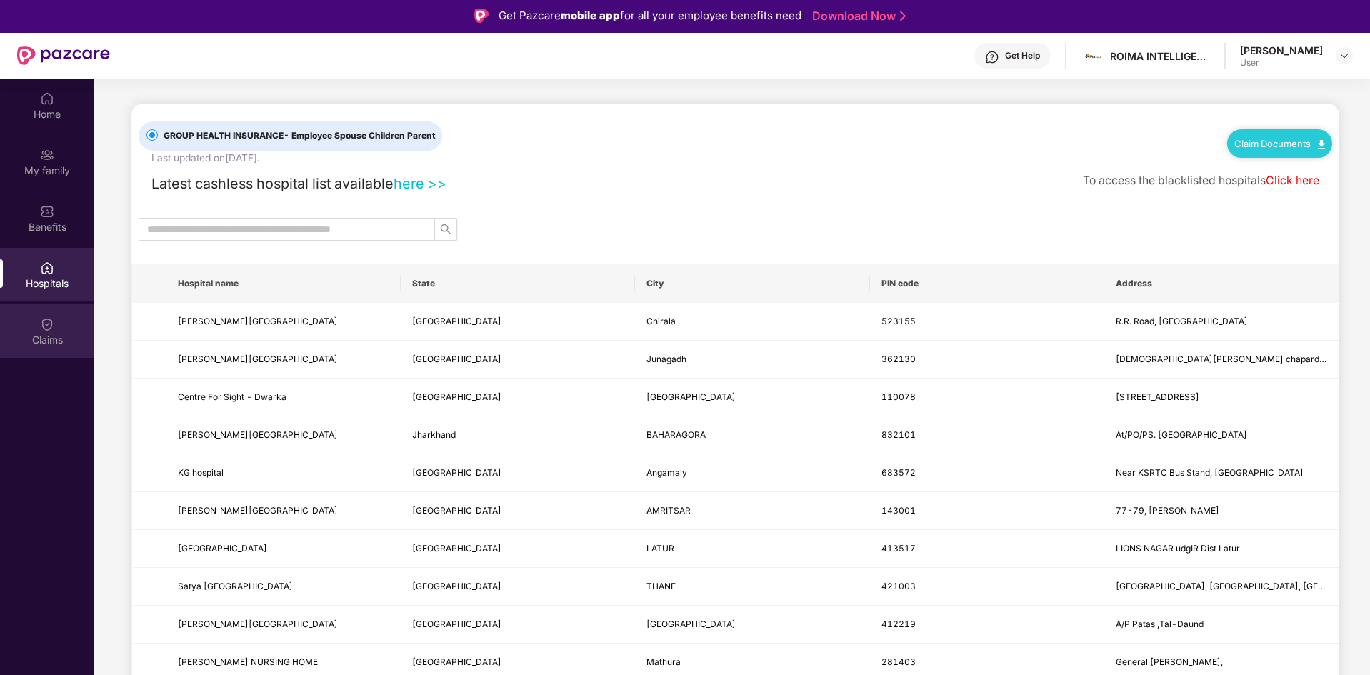
click at [56, 326] on div "Claims" at bounding box center [47, 331] width 94 height 54
